Goal: Task Accomplishment & Management: Complete application form

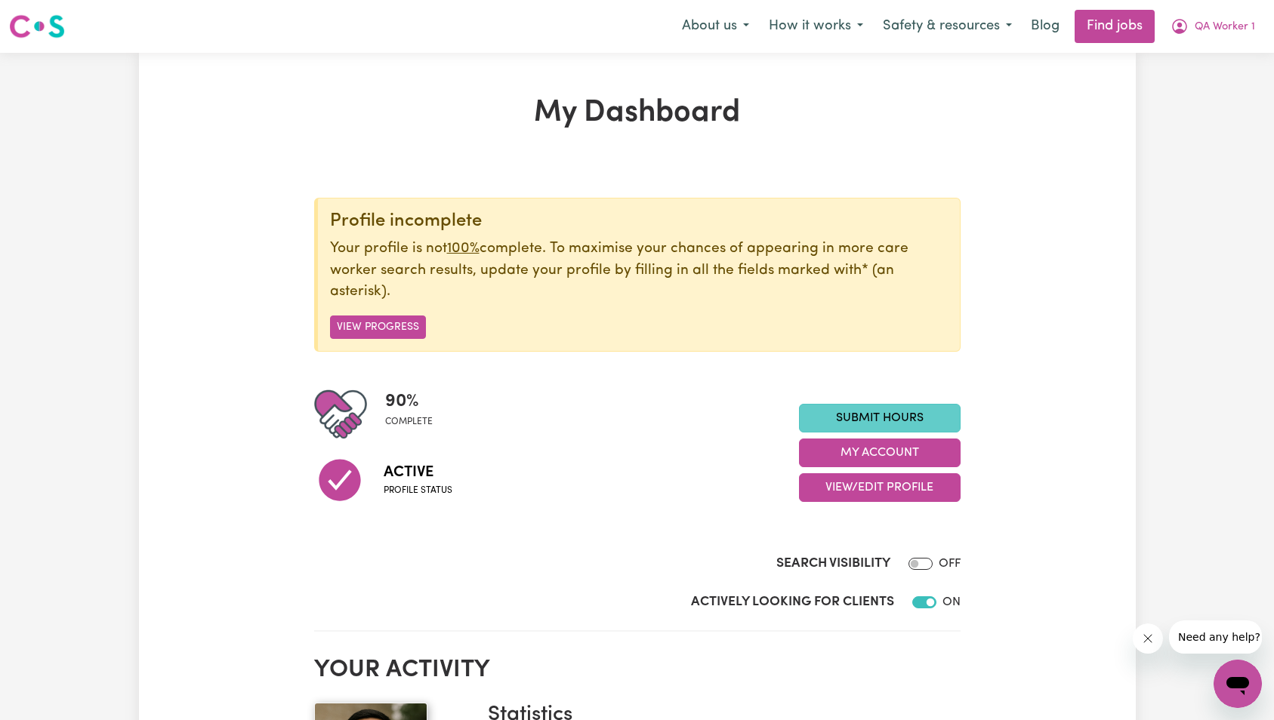
click at [863, 408] on link "Submit Hours" at bounding box center [880, 418] width 162 height 29
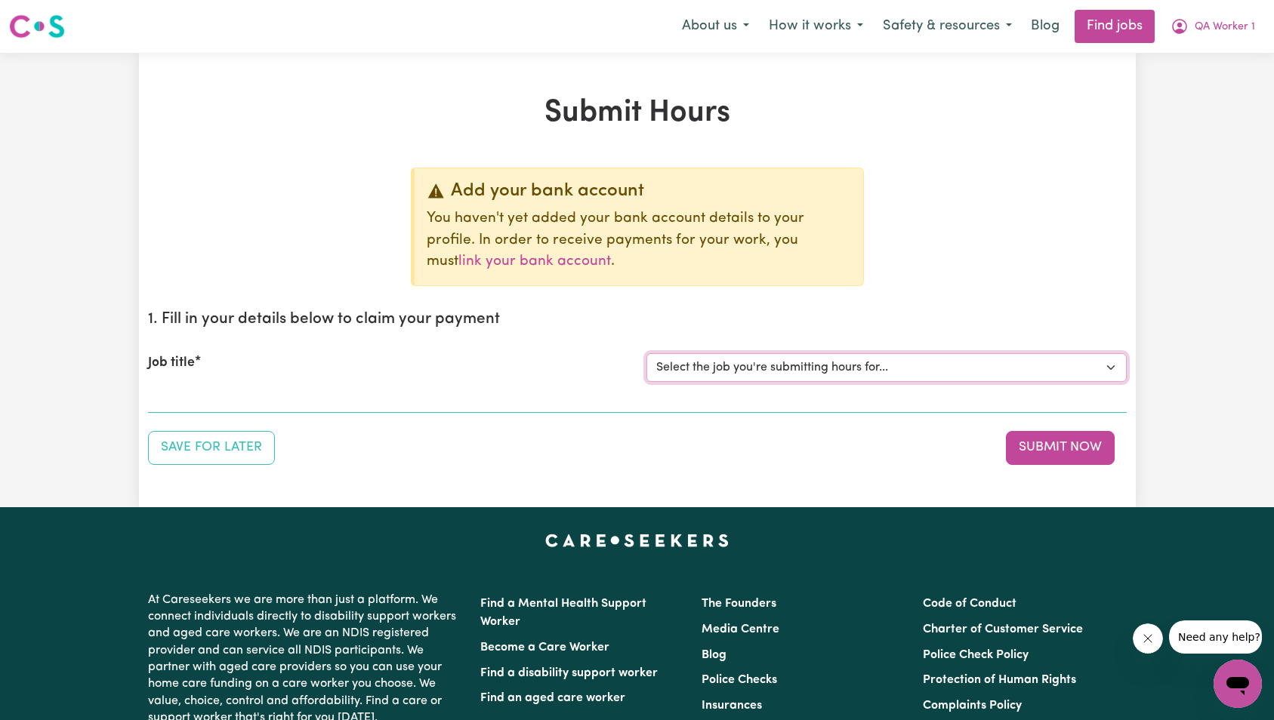
click at [821, 372] on select "Select the job you're submitting hours for... [QA Client 1 Test] QA Aged Care J…" at bounding box center [886, 367] width 480 height 29
select select "15199"
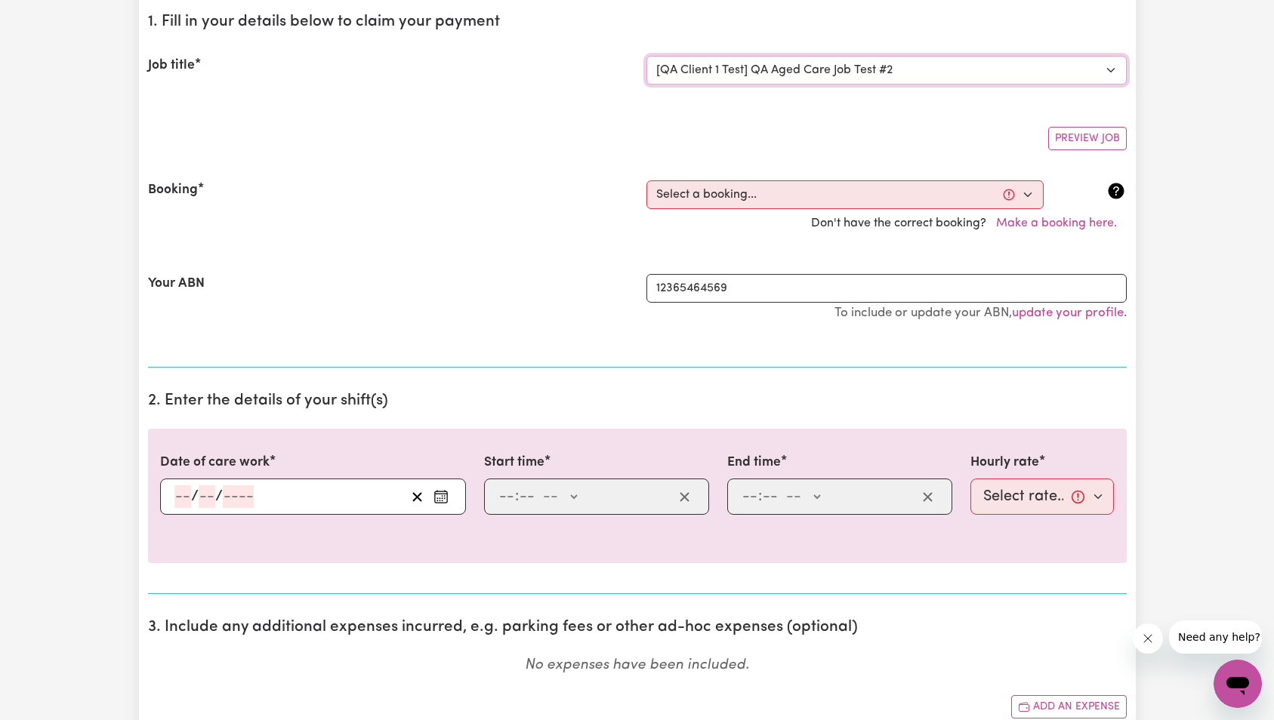
scroll to position [316, 0]
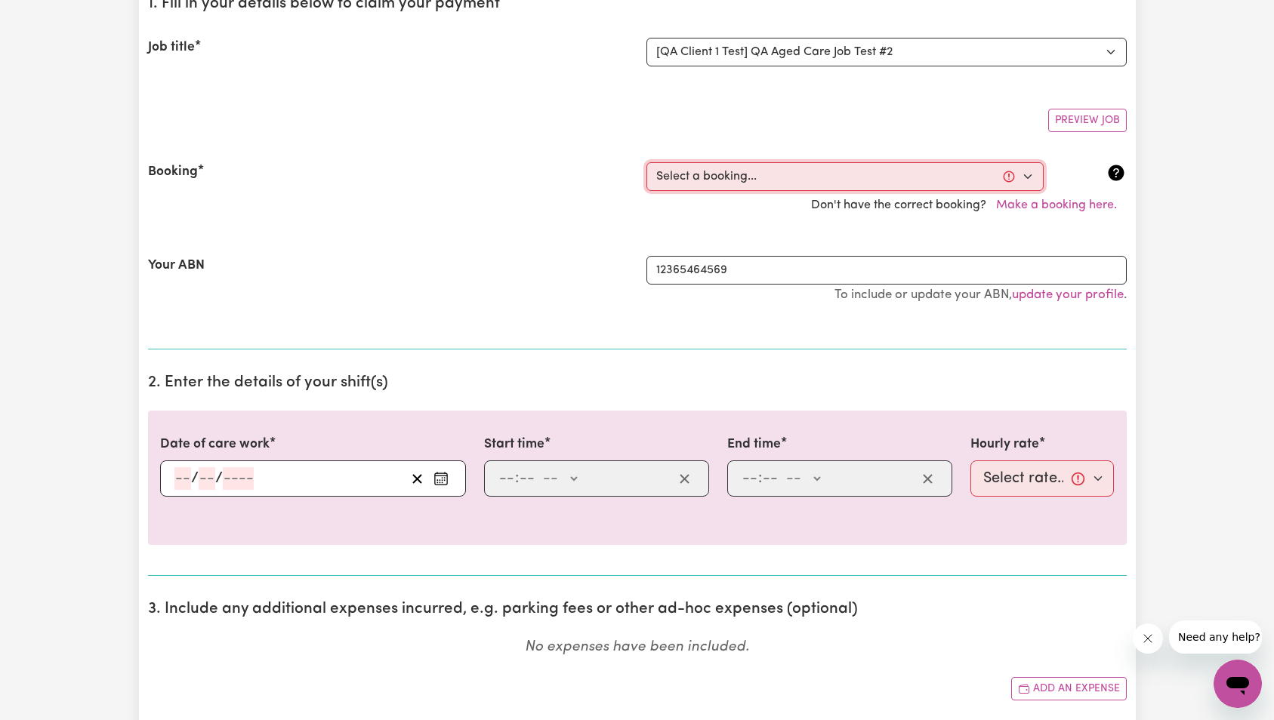
click at [732, 176] on select "Select a booking... [DATE] 7:00am to 7:15am (ONE-OFF) [DATE] 7:00am to 7:20am (…" at bounding box center [844, 176] width 397 height 29
select select "369168"
type input "[DATE]"
type input "7"
type input "10"
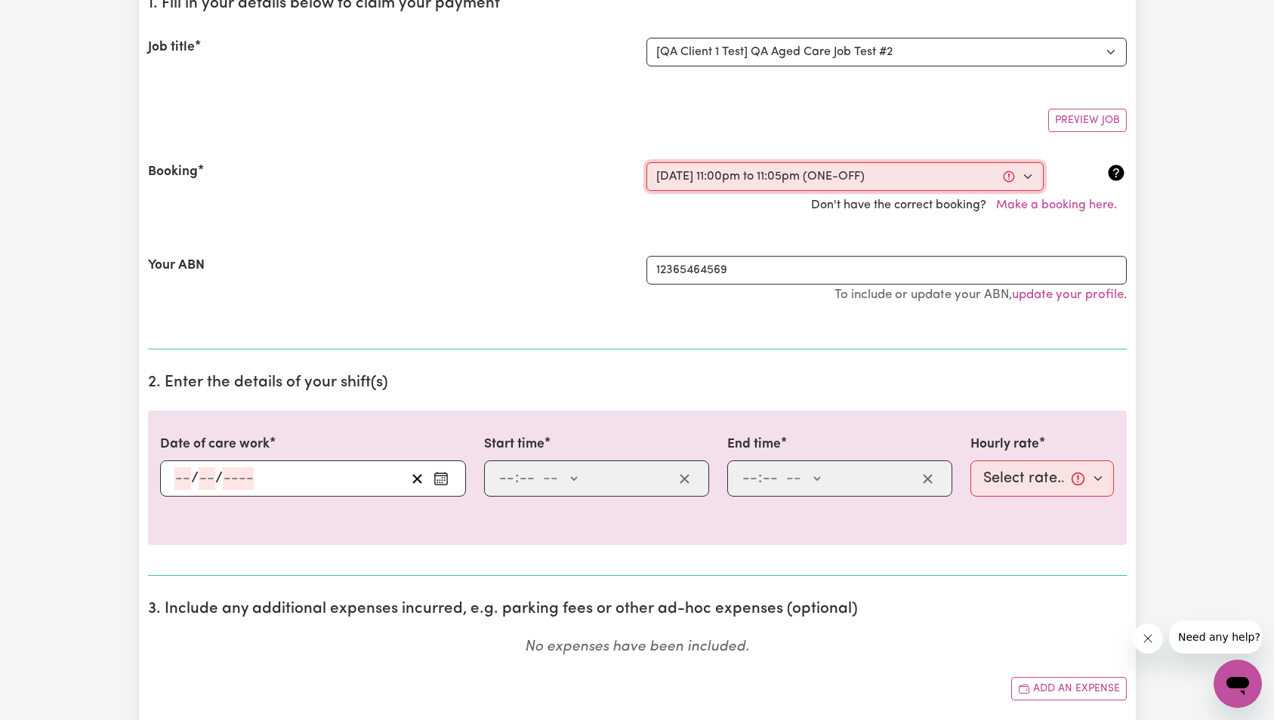
type input "2025"
type input "23:00"
type input "11"
type input "0"
select select "pm"
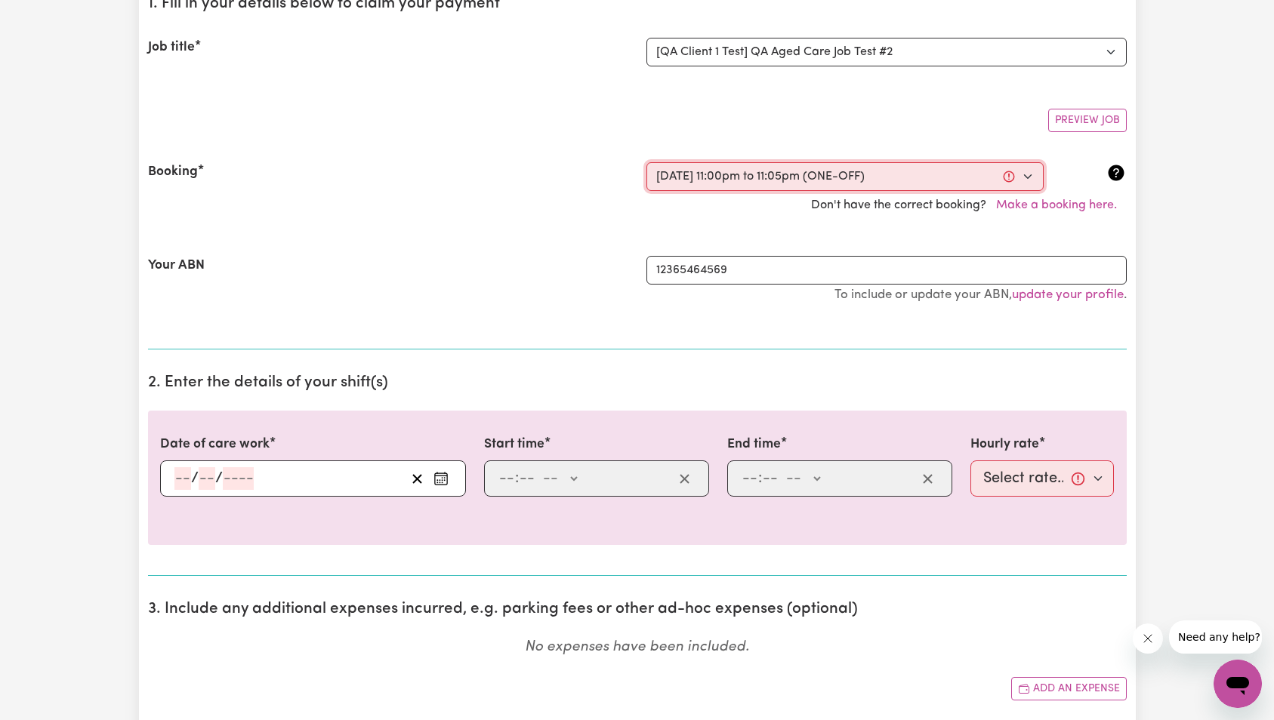
type input "23:05"
type input "11"
type input "5"
select select "pm"
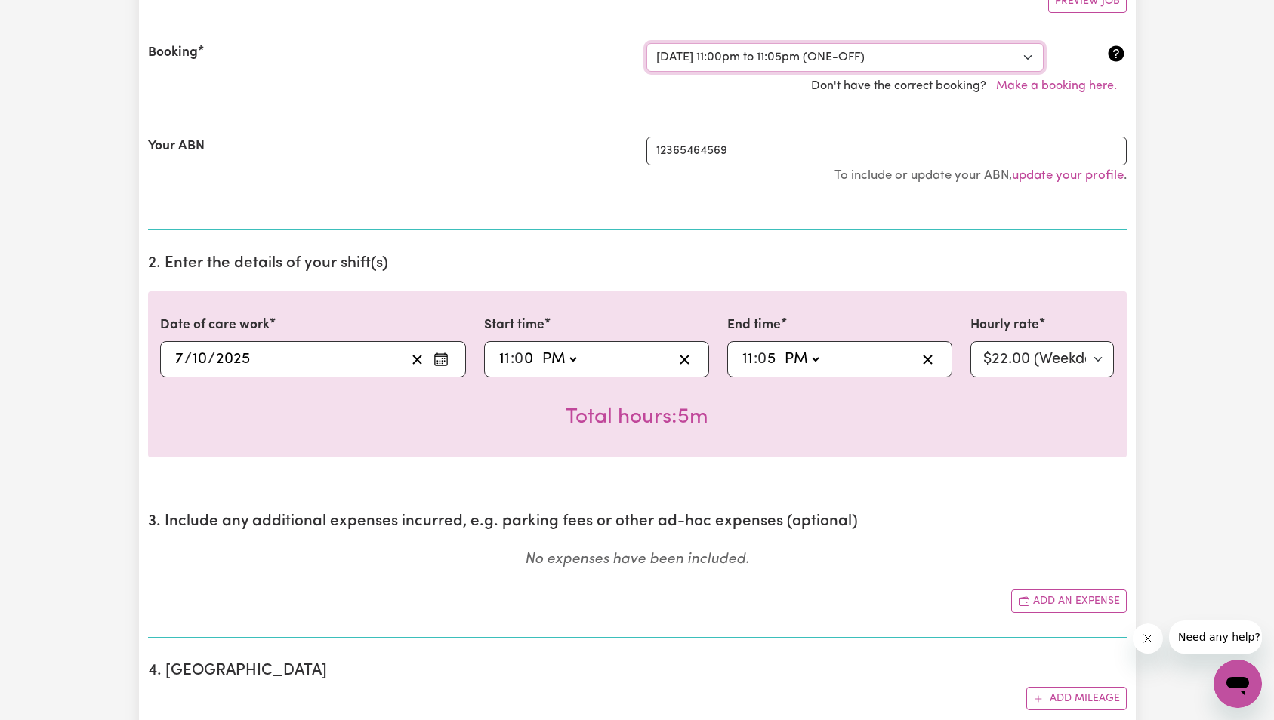
scroll to position [451, 0]
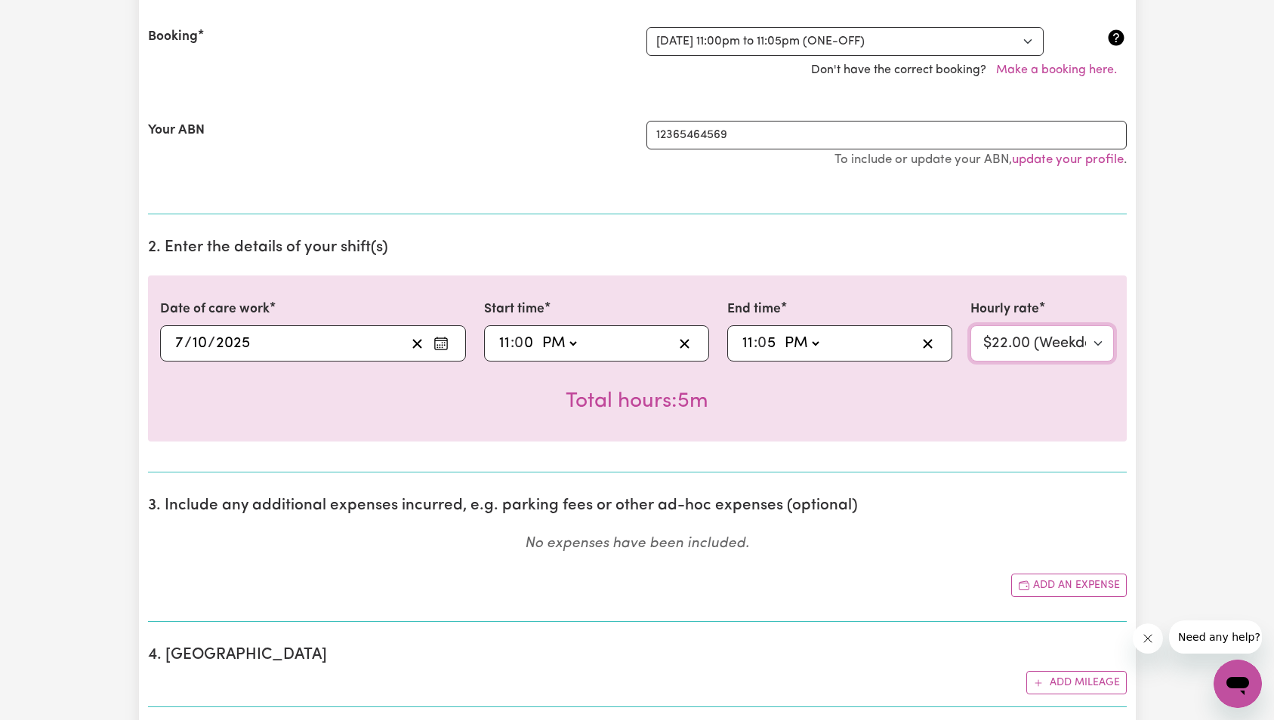
click at [1013, 337] on select "Select rate... $22.00 (Weekday) $40.00 (Evening Care)" at bounding box center [1042, 343] width 144 height 36
select select "40-EveningCare"
click at [1000, 430] on div "Date of care work [DATE] [DATE] Start time 23:00 11 : 0 0 AM PM End time 23:05 …" at bounding box center [637, 359] width 979 height 166
